Goal: Use online tool/utility: Utilize a website feature to perform a specific function

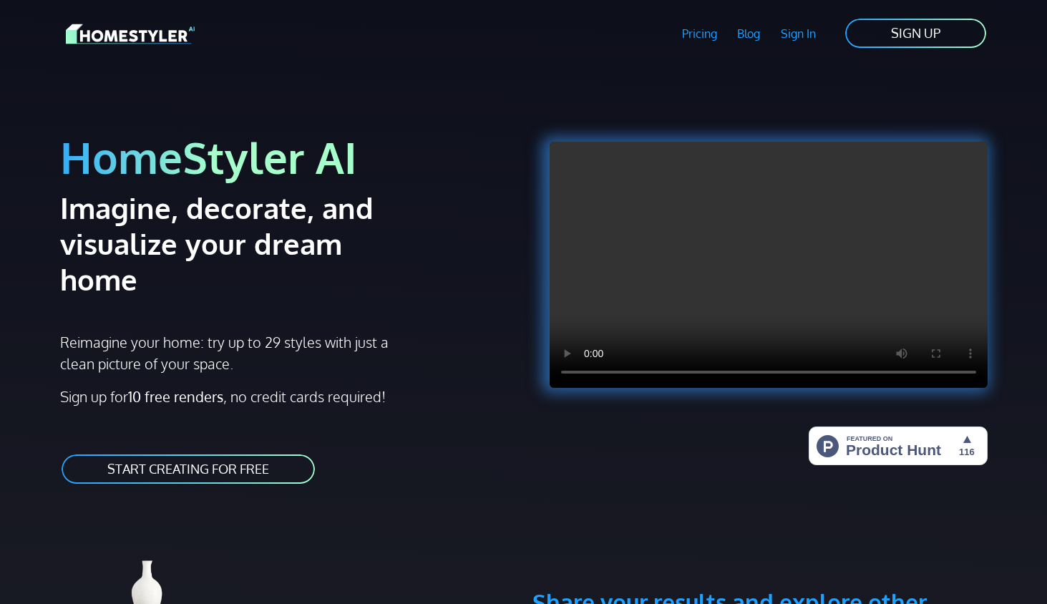
drag, startPoint x: 308, startPoint y: 210, endPoint x: 418, endPoint y: 411, distance: 228.9
click at [414, 403] on div "HomeStyler AI Imagine, decorate, and visualize your dream home Reimagine your h…" at bounding box center [288, 293] width 472 height 418
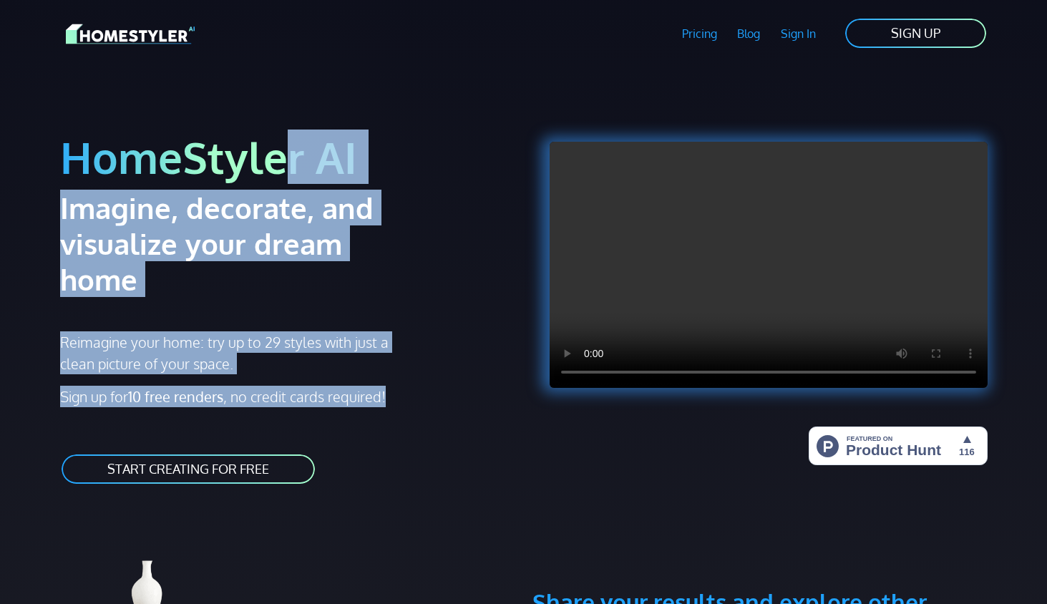
click at [464, 182] on h1 "HomeStyler AI" at bounding box center [287, 157] width 455 height 54
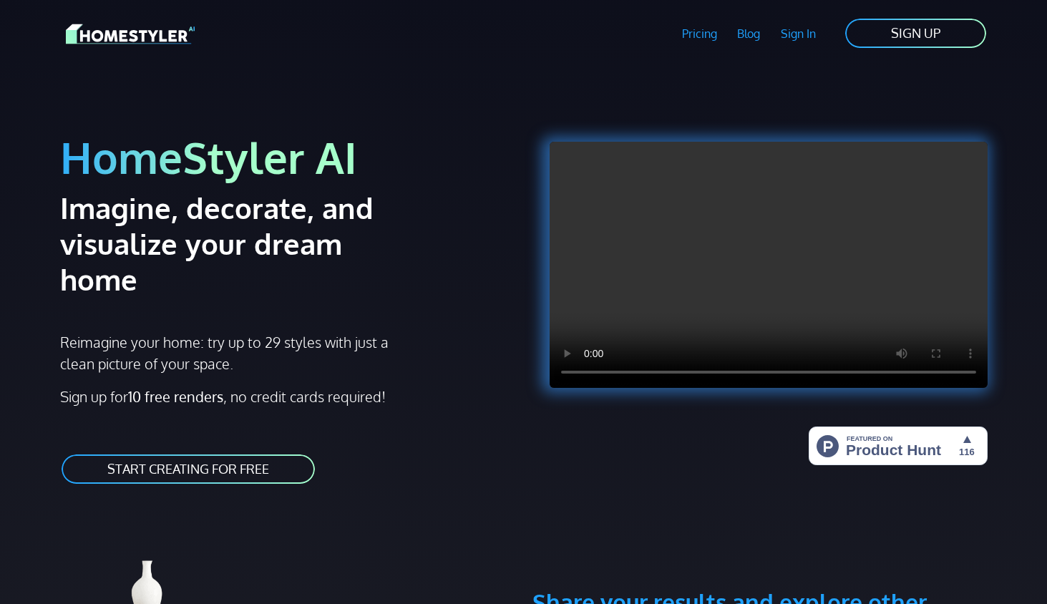
click at [701, 34] on link "Pricing" at bounding box center [699, 33] width 56 height 33
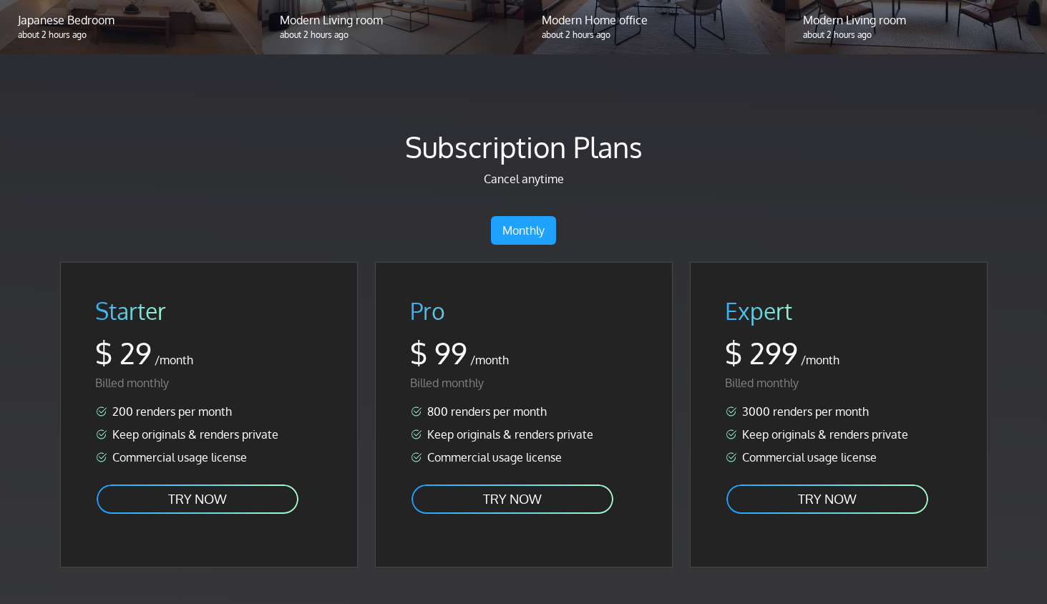
scroll to position [1745, 0]
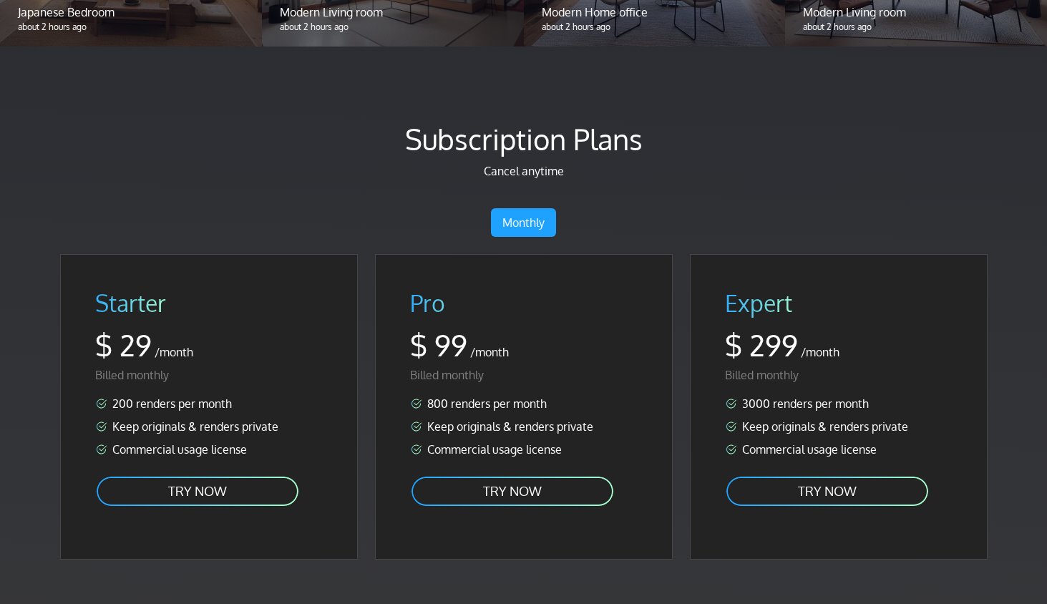
drag, startPoint x: 224, startPoint y: 276, endPoint x: 380, endPoint y: 494, distance: 268.2
click at [373, 486] on div "Starter $ 29 /month Billed monthly 200 renders per month Keep originals & rende…" at bounding box center [524, 412] width 944 height 317
click at [330, 298] on div "Starter $ 29 /month Billed monthly 200 renders per month Keep originals & rende…" at bounding box center [209, 407] width 296 height 304
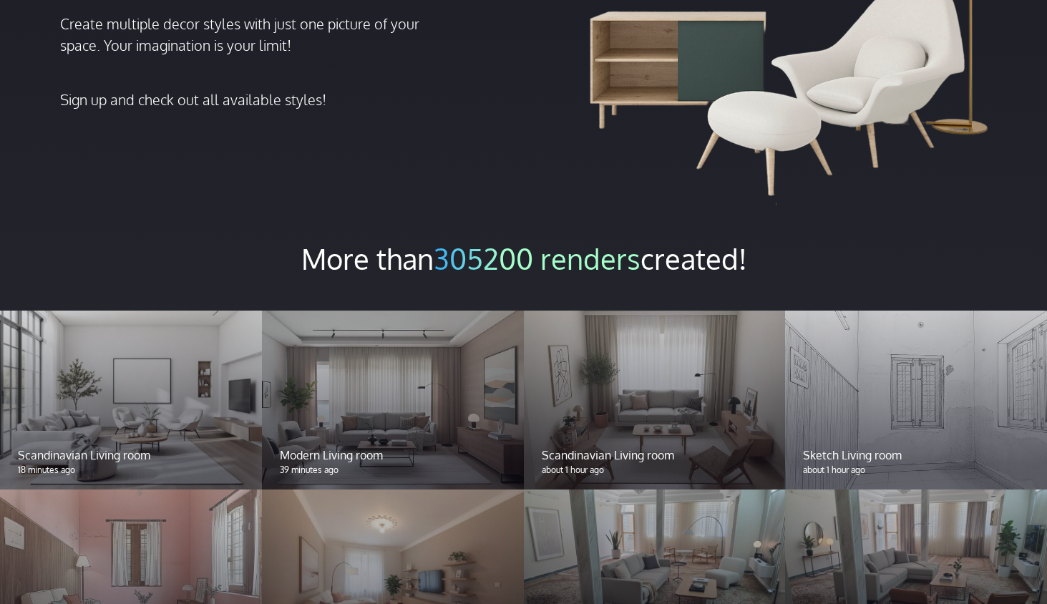
scroll to position [390, 0]
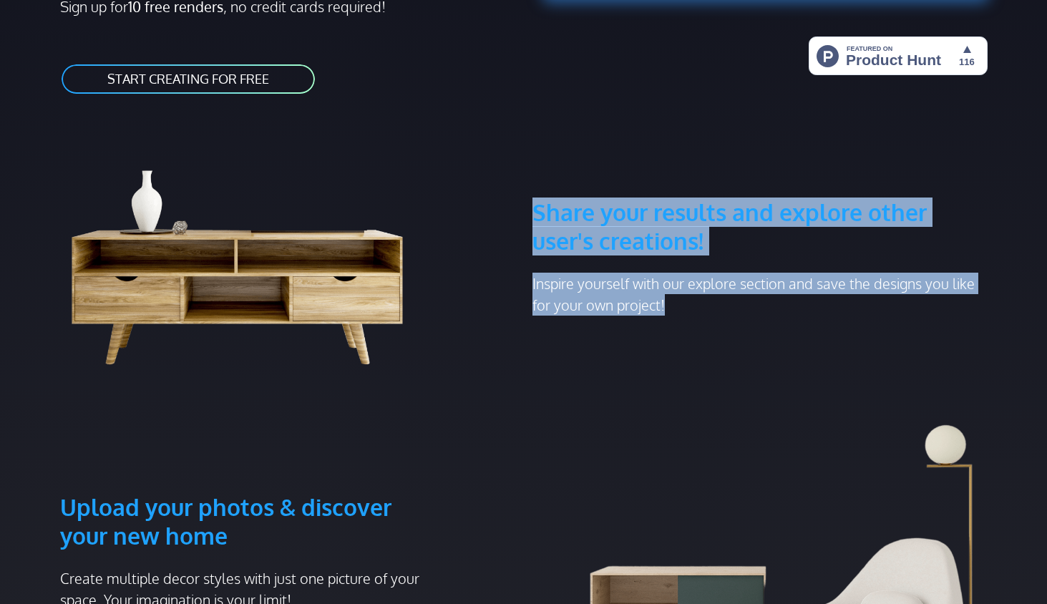
drag, startPoint x: 609, startPoint y: 135, endPoint x: 722, endPoint y: 346, distance: 238.8
click at [722, 346] on section "Pricing Blog Sign In Sign Up SIGN UP HomeStyler AI Imagine, decorate, and visua…" at bounding box center [524, 185] width 944 height 1151
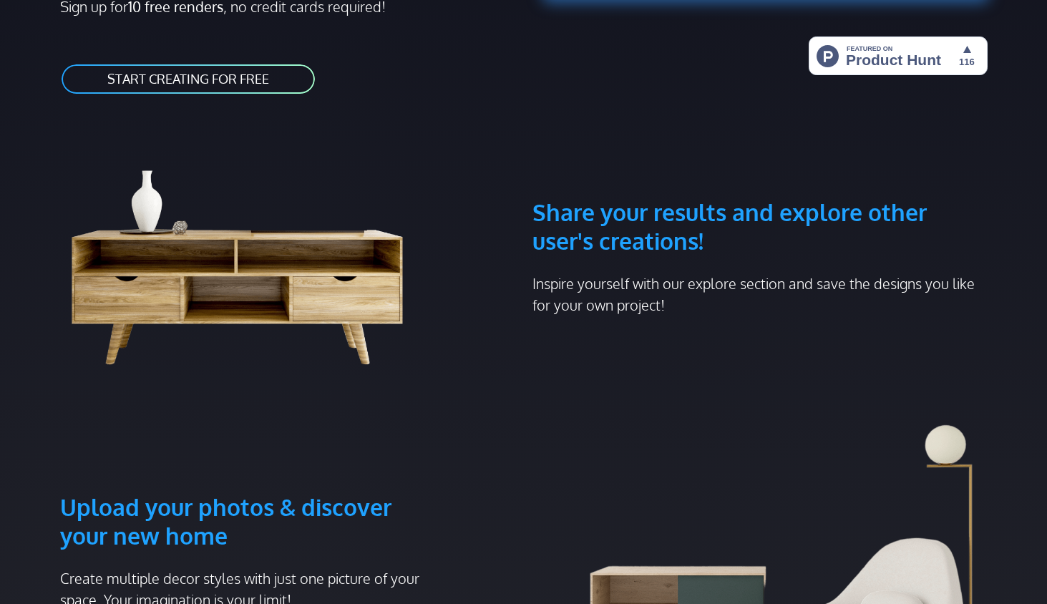
click at [710, 273] on p "Inspire yourself with our explore section and save the designs you like for you…" at bounding box center [759, 294] width 455 height 43
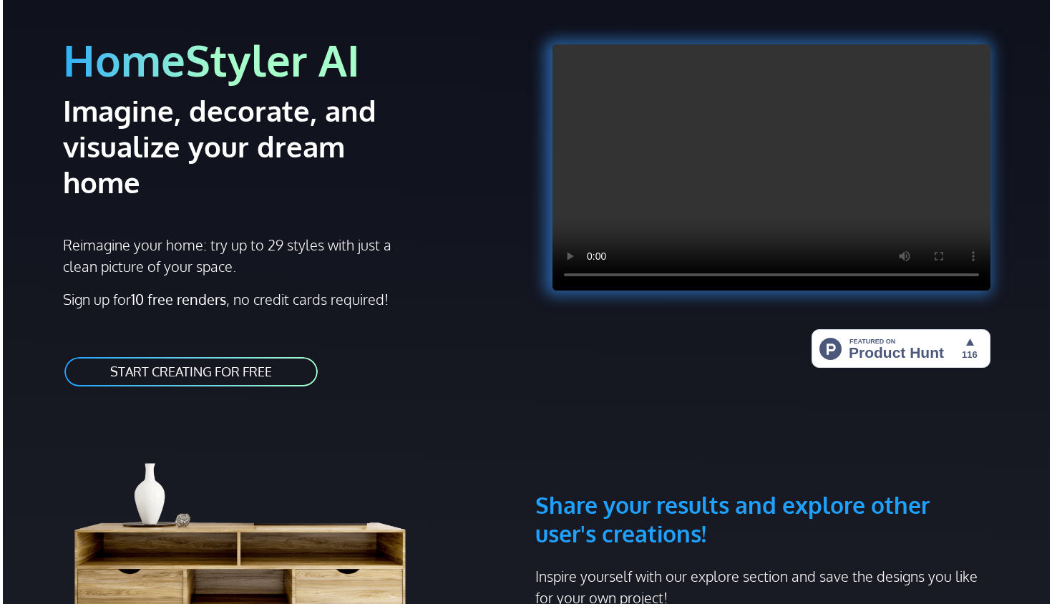
scroll to position [0, 0]
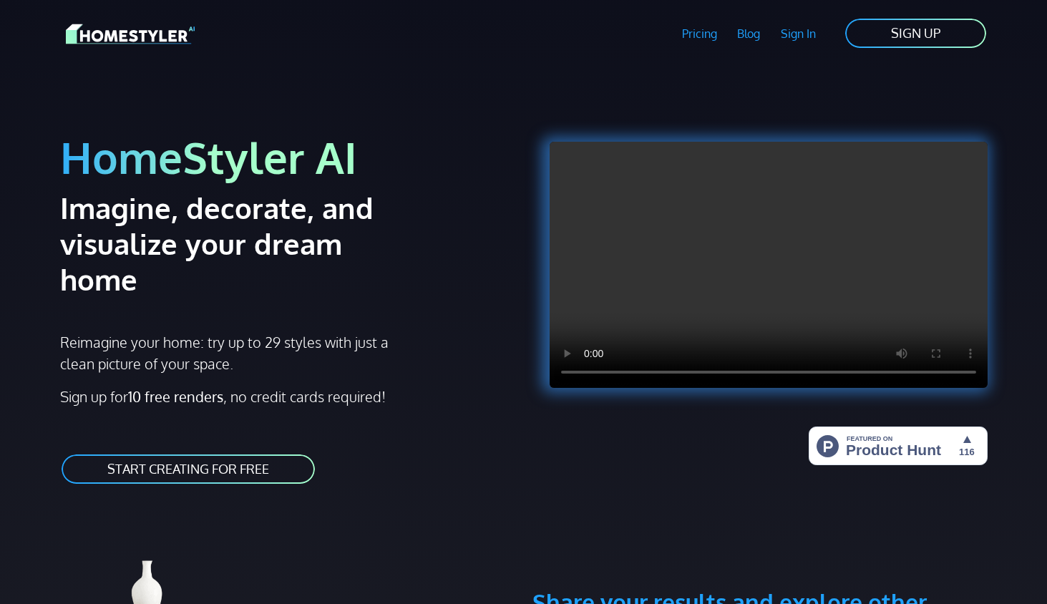
click at [795, 31] on link "Sign In" at bounding box center [799, 33] width 56 height 33
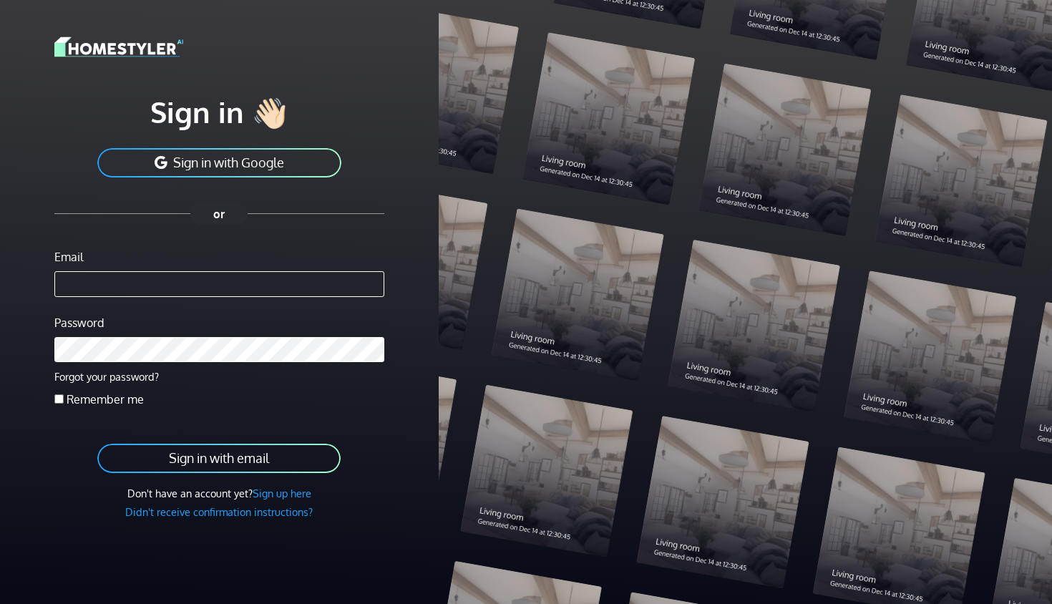
click at [52, 402] on div "Sign in 👋🏻 Sign in with Google Email Password Forgot your password? Remember me…" at bounding box center [219, 291] width 421 height 582
click at [283, 496] on link "Sign up here" at bounding box center [282, 493] width 59 height 13
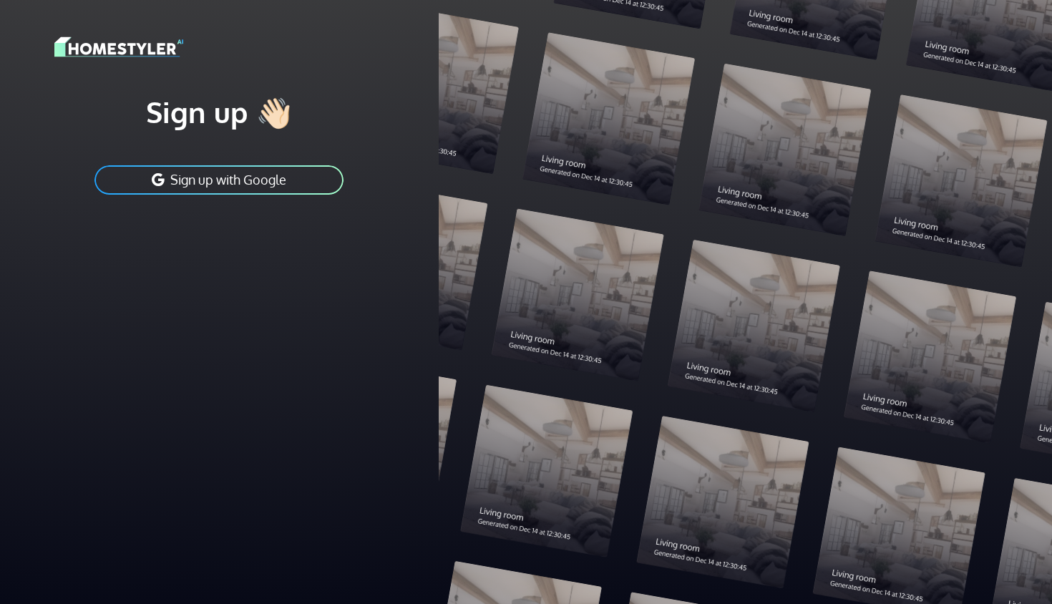
click at [225, 180] on button "Sign up with Google" at bounding box center [219, 180] width 252 height 32
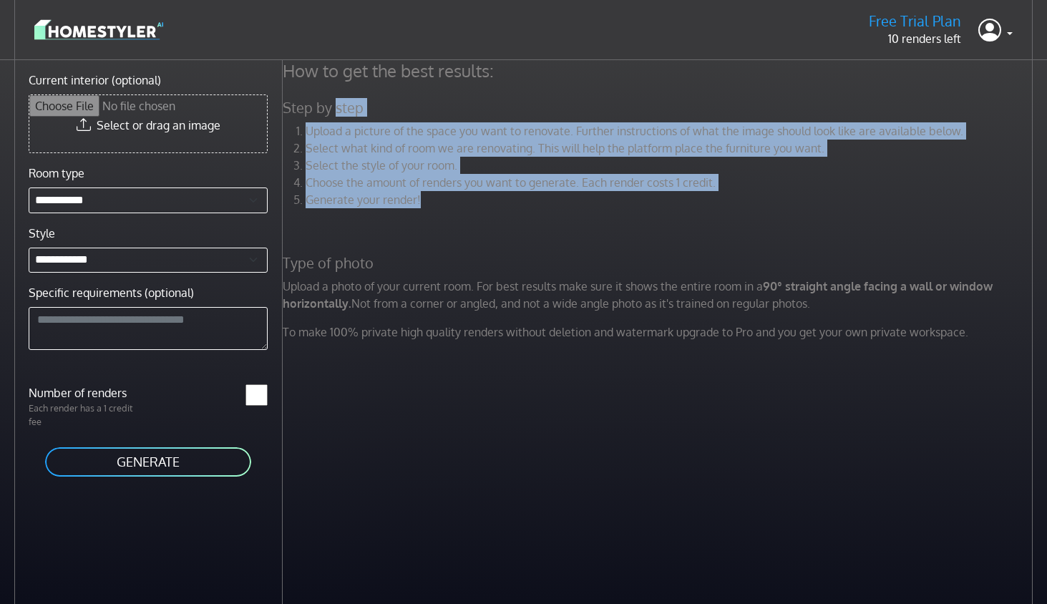
drag, startPoint x: 333, startPoint y: 114, endPoint x: 457, endPoint y: 214, distance: 159.2
click at [454, 210] on div "How to get the best results: Step by step Upload a picture of the space you wan…" at bounding box center [659, 206] width 771 height 292
click at [455, 119] on div "How to get the best results: Step by step Upload a picture of the space you wan…" at bounding box center [659, 206] width 771 height 292
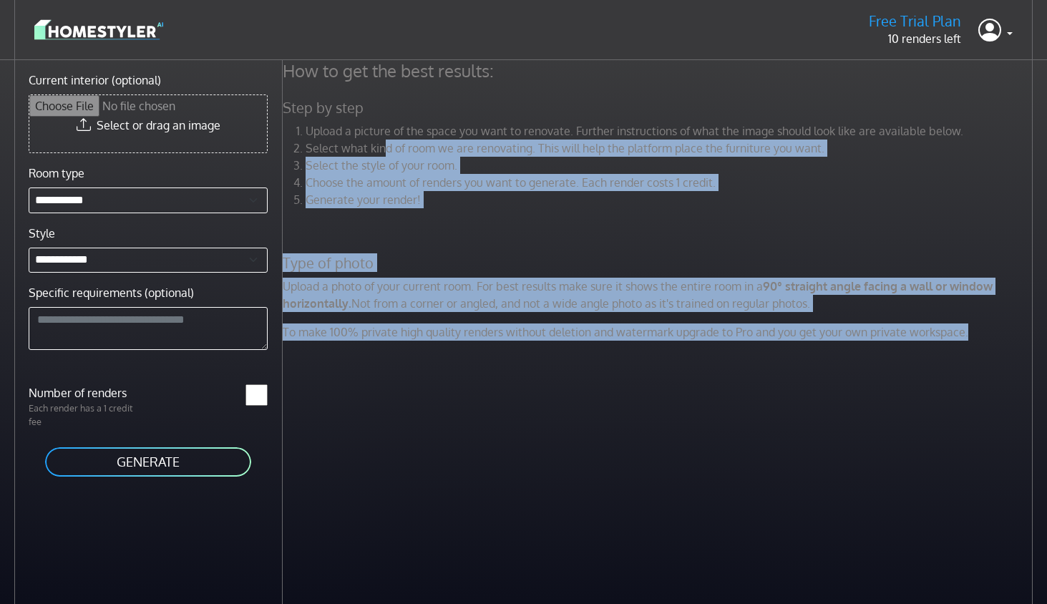
drag, startPoint x: 402, startPoint y: 341, endPoint x: 385, endPoint y: 130, distance: 211.8
click at [385, 130] on div "How to get the best results: Step by step Upload a picture of the space you wan…" at bounding box center [659, 206] width 771 height 292
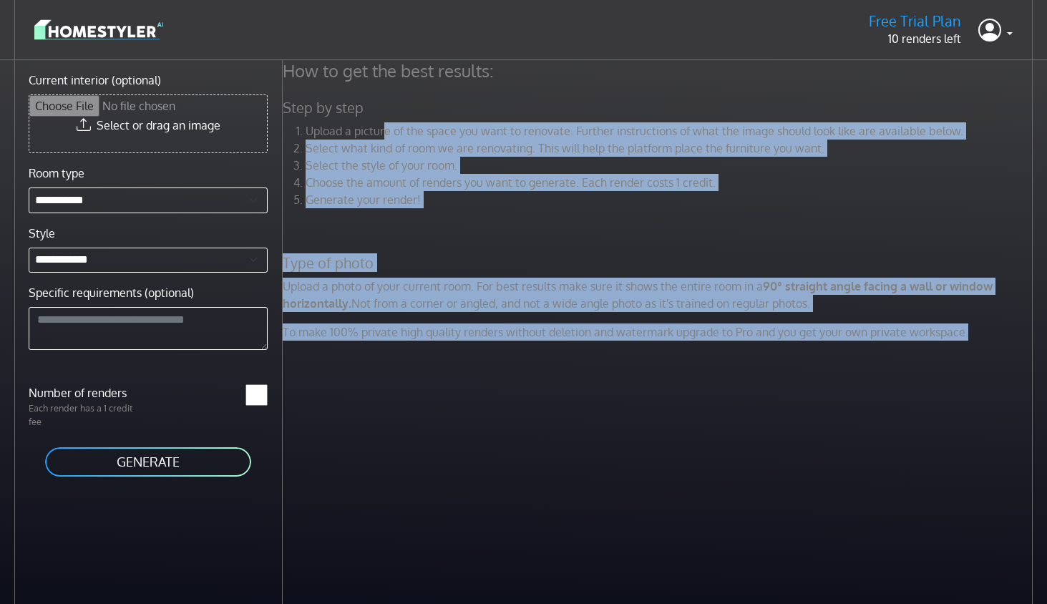
click at [397, 270] on h5 "Type of photo" at bounding box center [659, 263] width 771 height 18
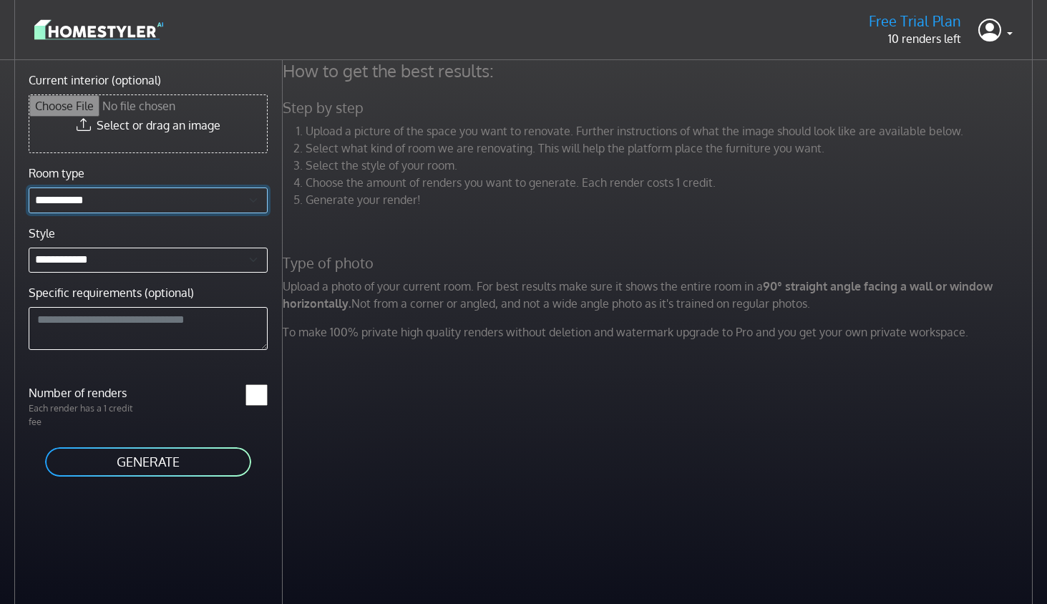
click at [186, 201] on select "**********" at bounding box center [148, 200] width 239 height 26
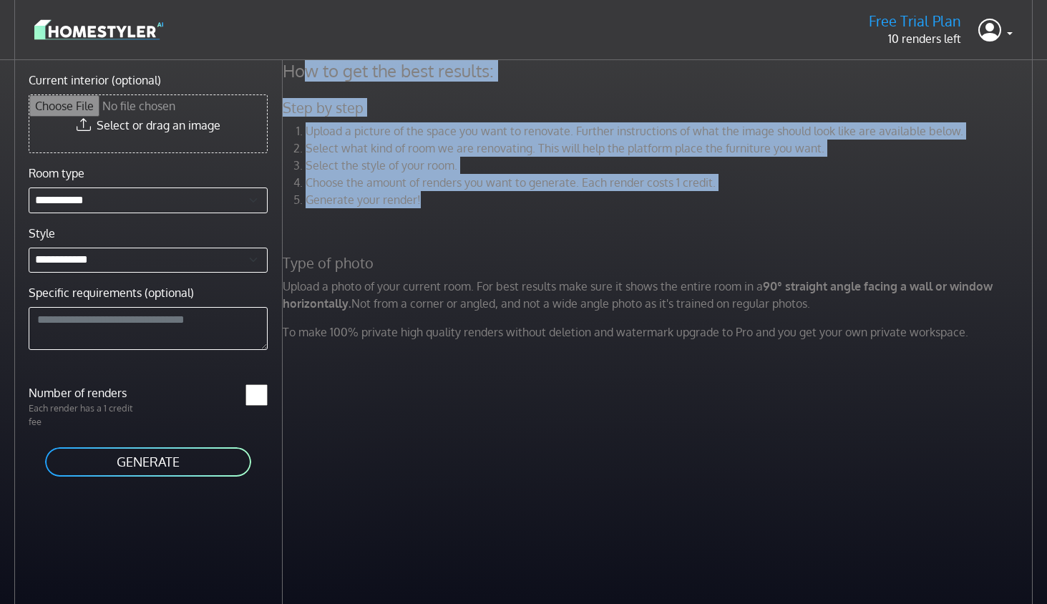
drag, startPoint x: 421, startPoint y: 215, endPoint x: 310, endPoint y: 80, distance: 174.3
click at [310, 80] on div "How to get the best results: Step by step Upload a picture of the space you wan…" at bounding box center [659, 206] width 771 height 292
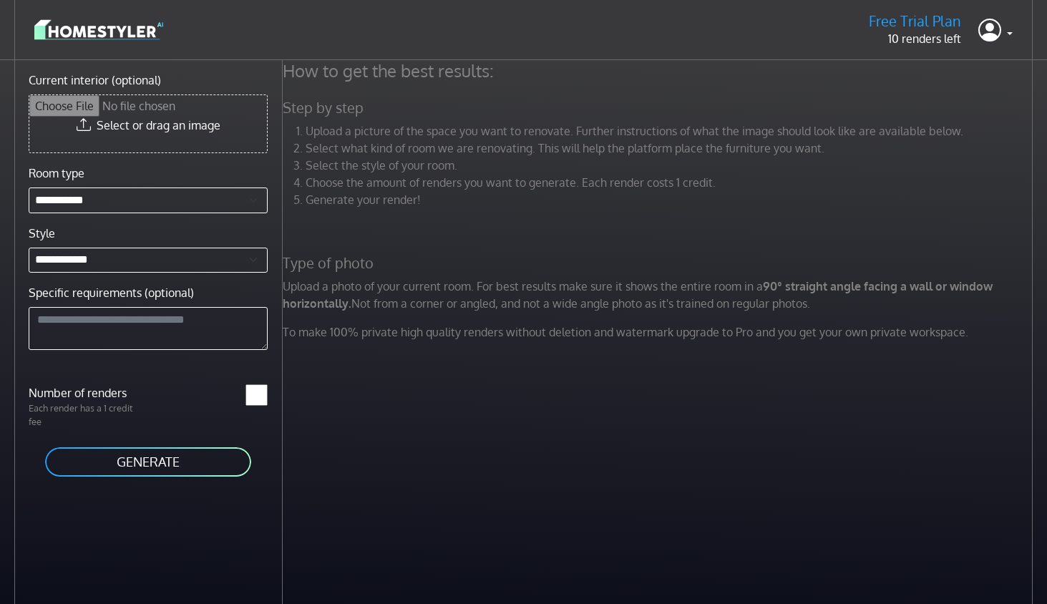
click at [380, 195] on li "Generate your render!" at bounding box center [671, 199] width 731 height 17
click at [178, 127] on input "Current interior (optional)" at bounding box center [148, 123] width 238 height 57
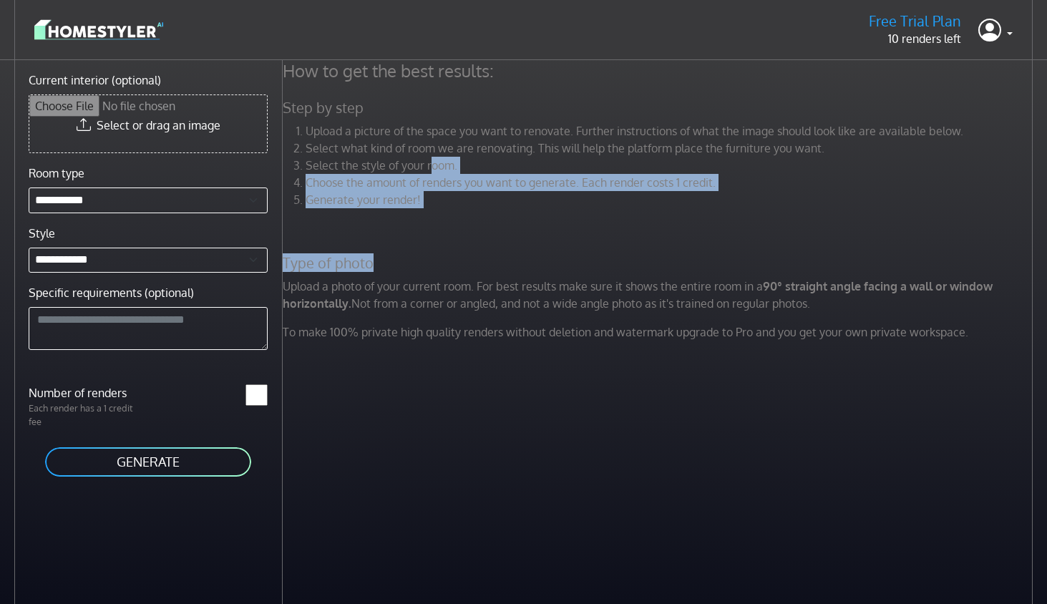
drag, startPoint x: 446, startPoint y: 255, endPoint x: 432, endPoint y: 157, distance: 99.0
click at [432, 157] on div "How to get the best results: Step by step Upload a picture of the space you wan…" at bounding box center [659, 206] width 771 height 292
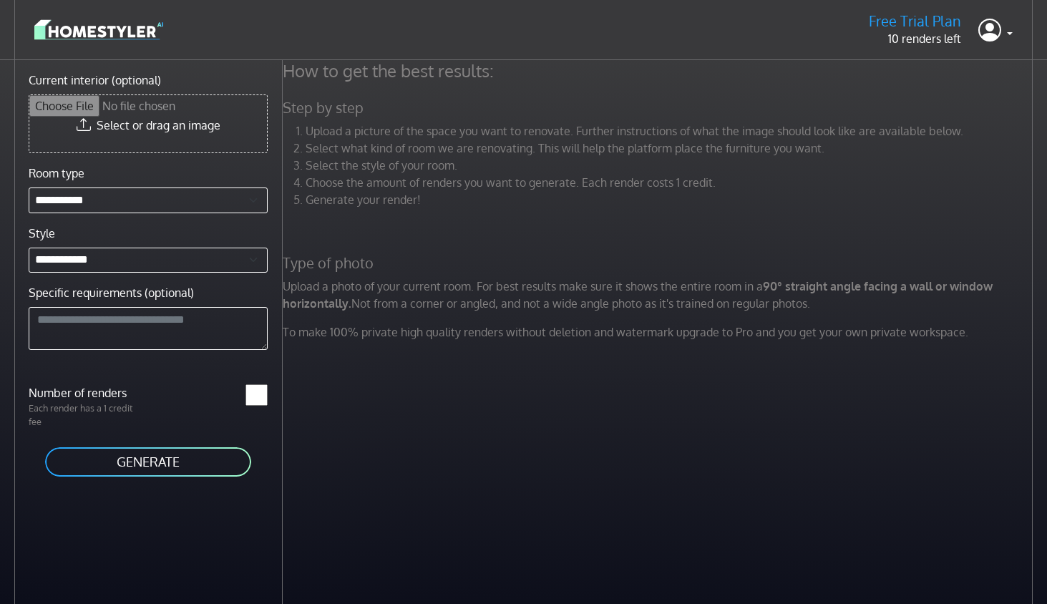
click at [421, 235] on div "How to get the best results: Step by step Upload a picture of the space you wan…" at bounding box center [659, 206] width 771 height 292
click at [158, 126] on input "Current interior (optional)" at bounding box center [148, 123] width 238 height 57
type input "**********"
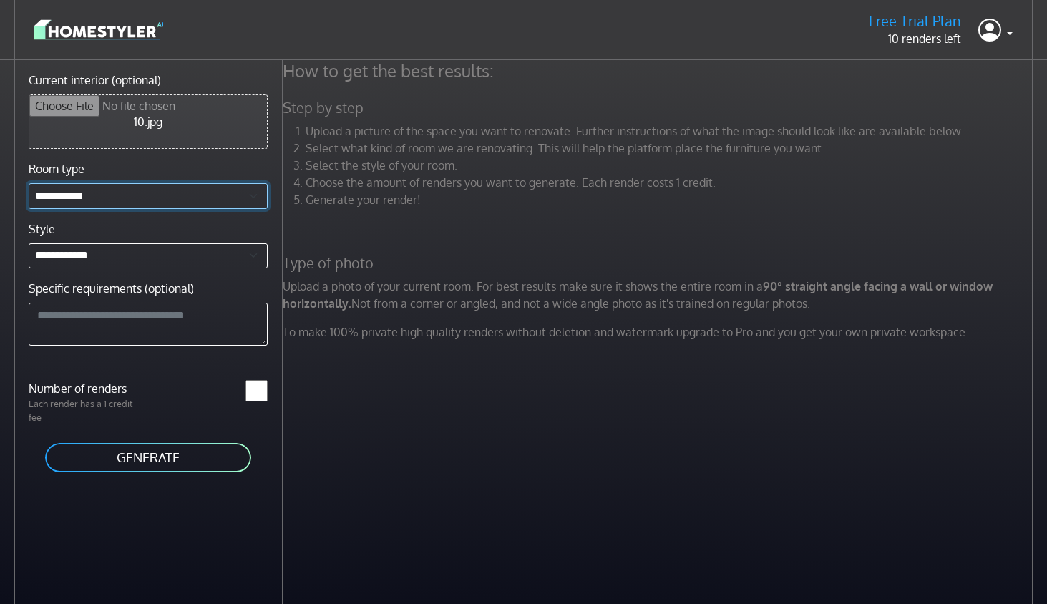
click at [152, 206] on select "**********" at bounding box center [148, 196] width 239 height 26
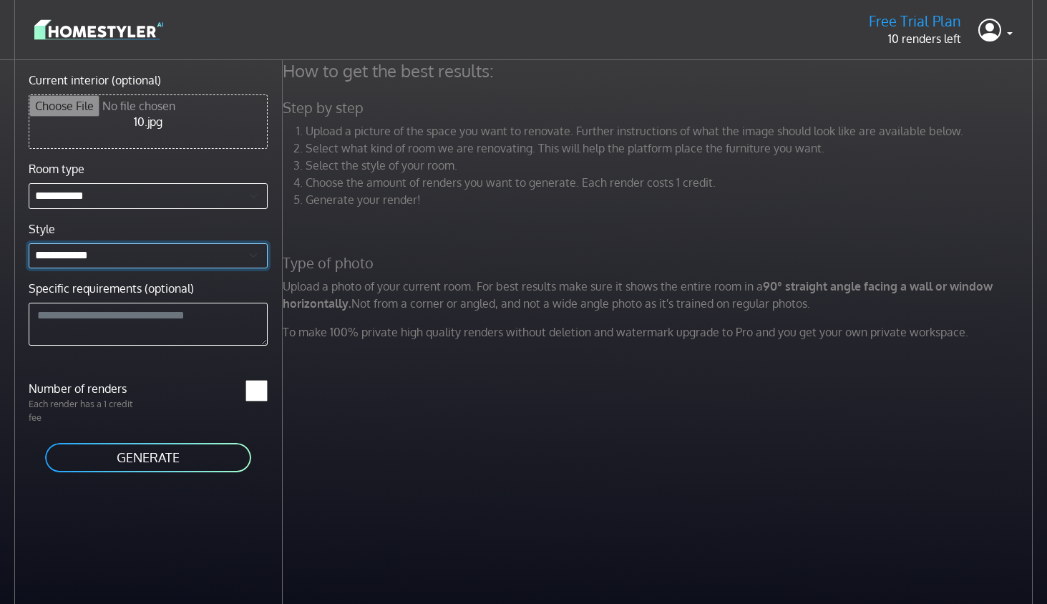
click at [122, 261] on select "**********" at bounding box center [148, 256] width 239 height 26
select select "**********"
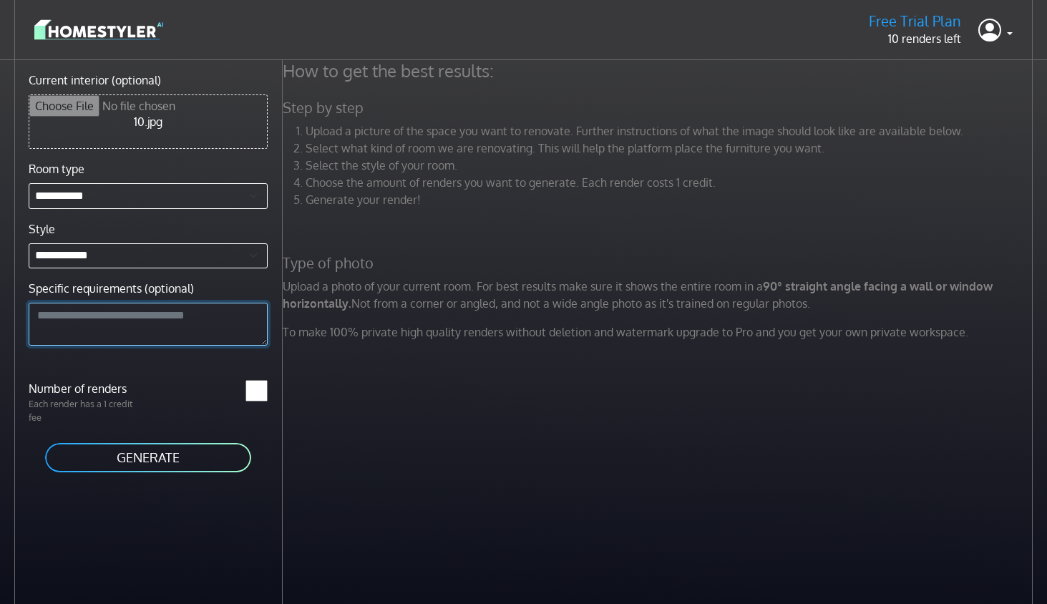
click at [132, 323] on textarea "Specific requirements (optional)" at bounding box center [148, 324] width 239 height 43
click at [162, 473] on button "GENERATE" at bounding box center [148, 457] width 209 height 32
